Goal: Check status: Verify the current state of an ongoing process or item

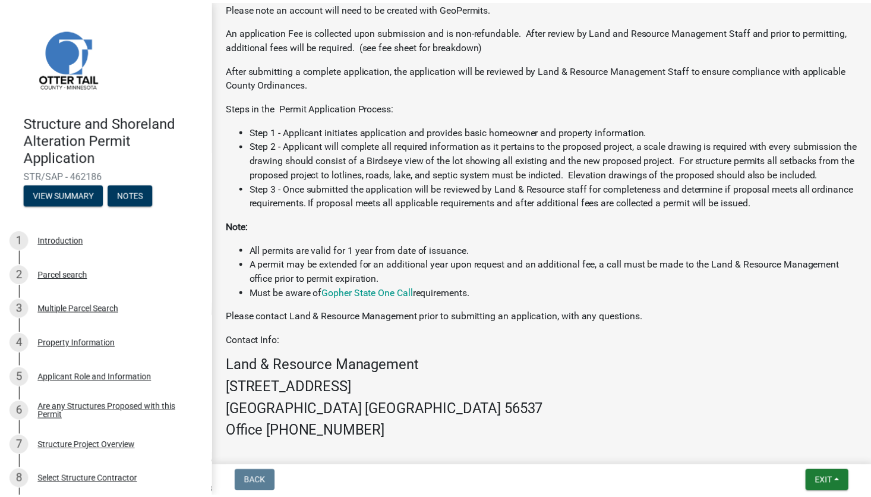
scroll to position [645, 0]
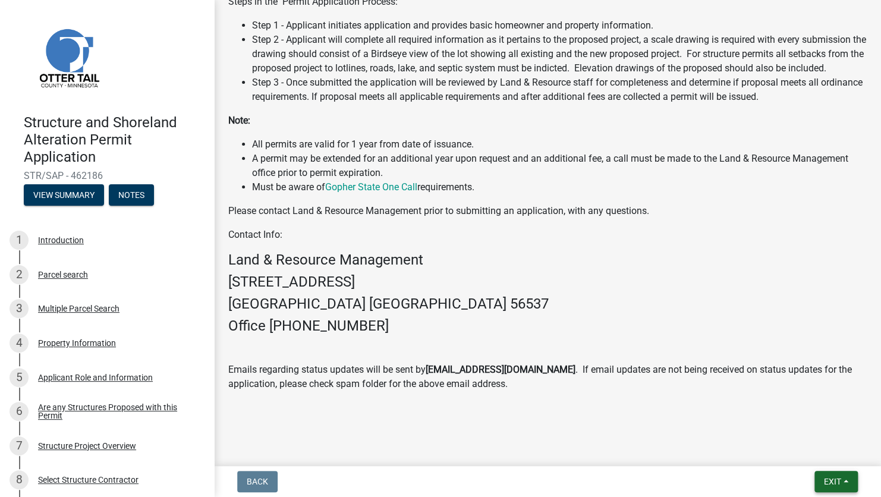
click at [834, 485] on span "Exit" at bounding box center [831, 482] width 17 height 10
click at [803, 443] on button "Save & Exit" at bounding box center [810, 450] width 95 height 29
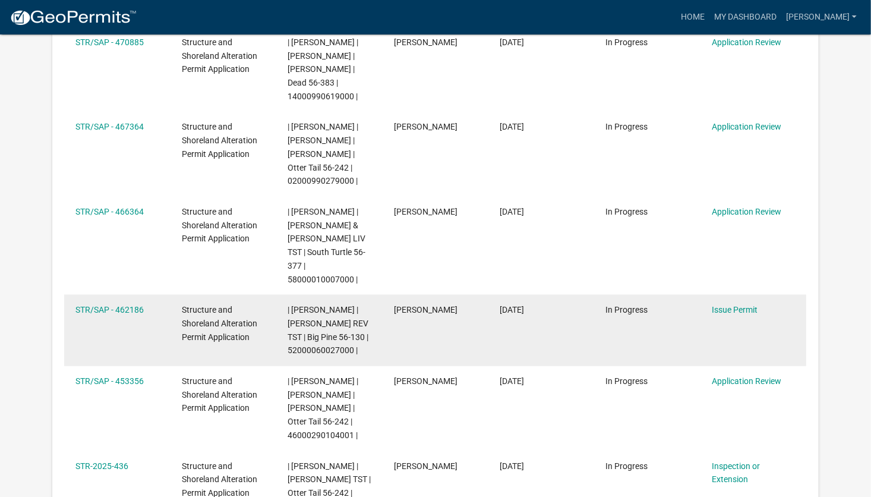
scroll to position [514, 0]
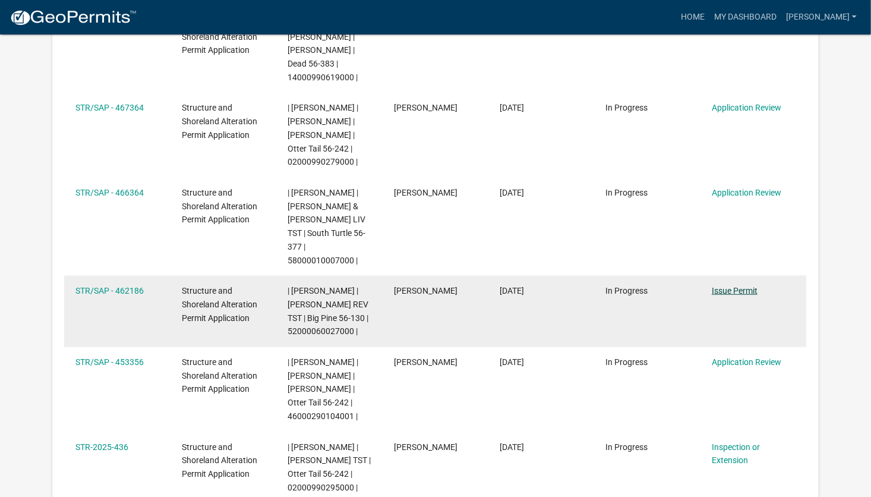
click at [736, 286] on link "Issue Permit" at bounding box center [735, 291] width 46 height 10
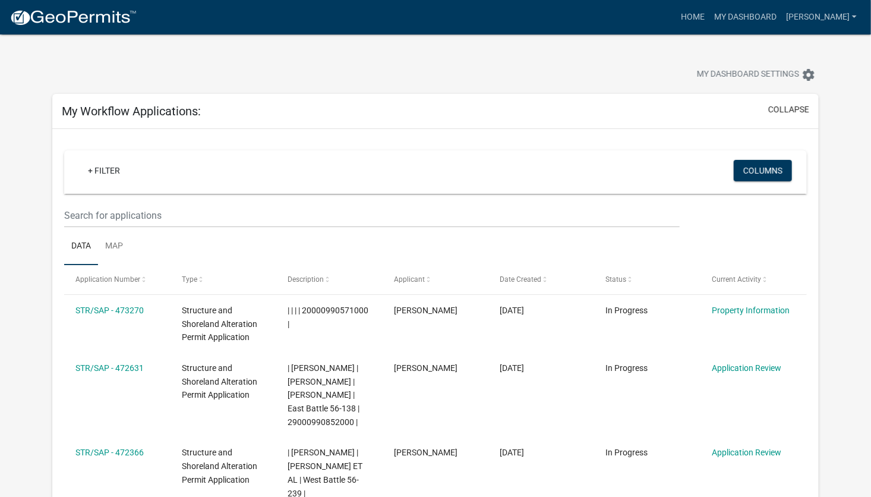
click at [447, 55] on div "My Dashboard Settings settings" at bounding box center [435, 61] width 784 height 55
click at [449, 78] on div at bounding box center [271, 76] width 457 height 26
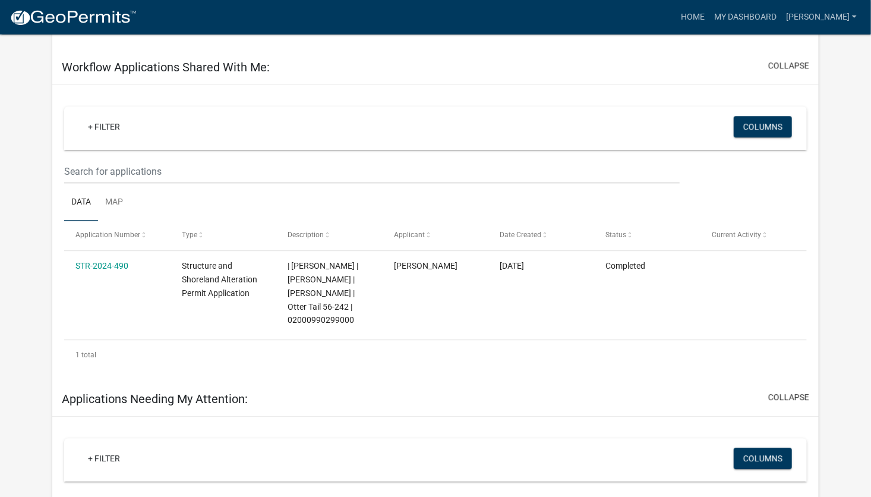
scroll to position [1426, 0]
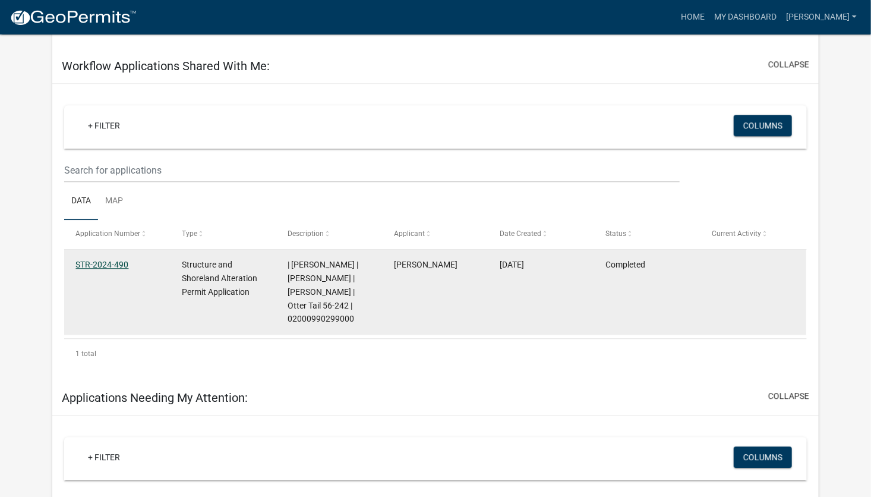
click at [95, 266] on link "STR-2024-490" at bounding box center [101, 265] width 53 height 10
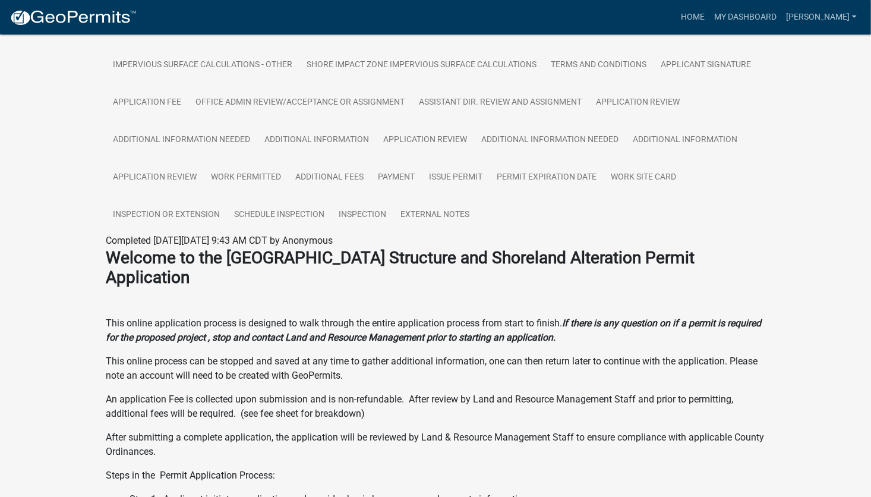
scroll to position [340, 0]
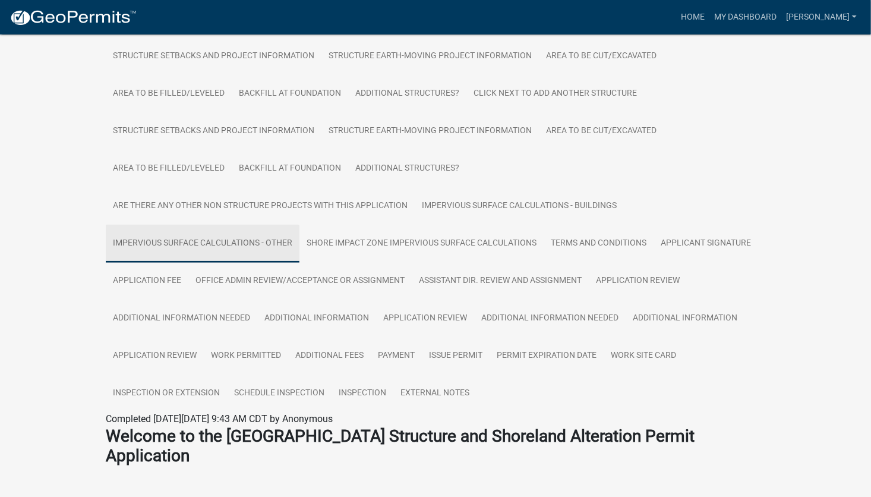
click at [181, 242] on link "Impervious Surface Calculations - Other" at bounding box center [203, 244] width 194 height 38
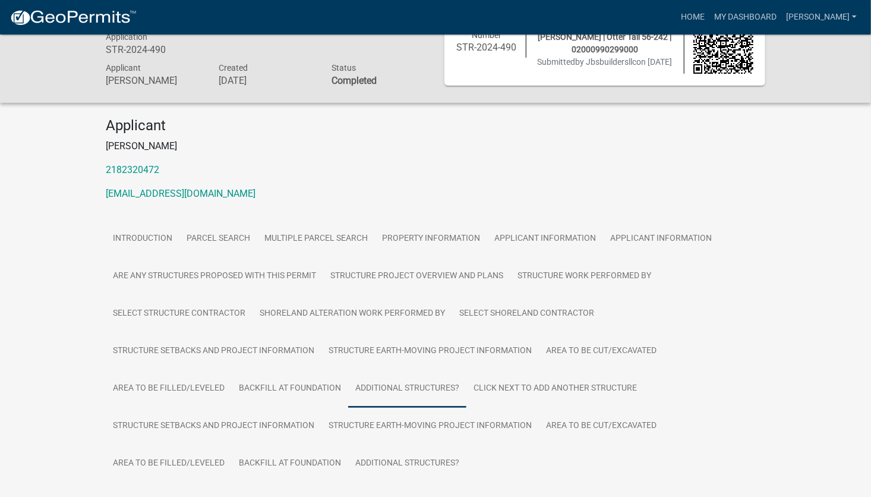
scroll to position [0, 0]
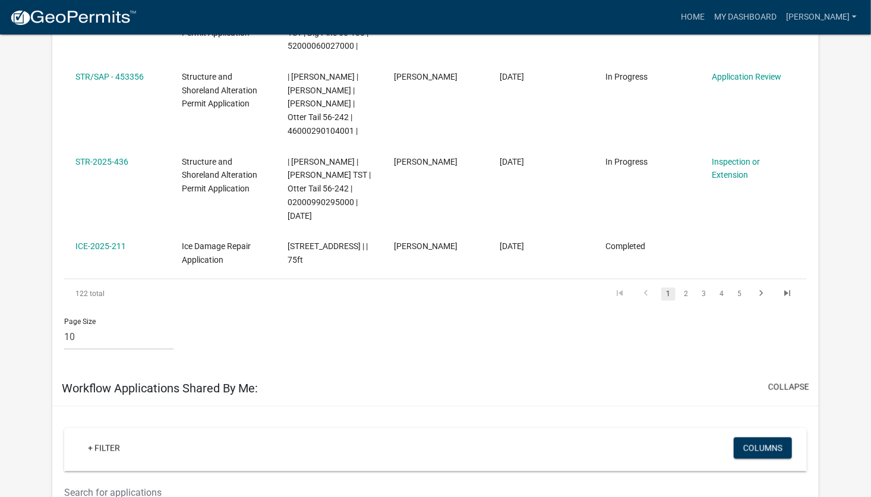
scroll to position [891, 0]
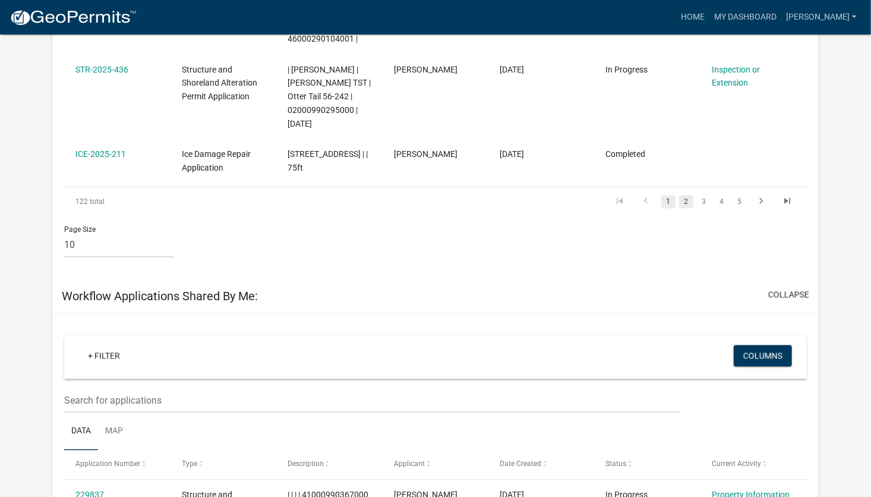
click at [680, 195] on link "2" at bounding box center [686, 201] width 14 height 13
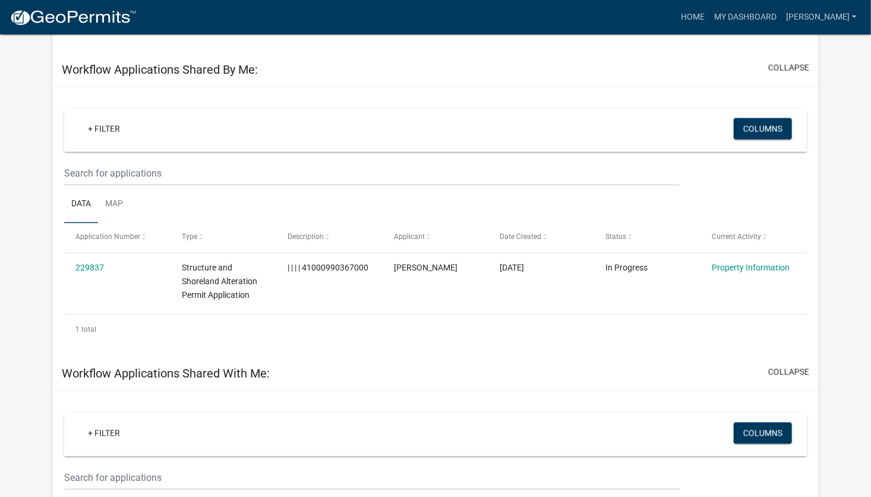
scroll to position [1069, 0]
